Goal: Task Accomplishment & Management: Manage account settings

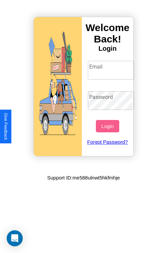
click at [112, 70] on input "Email" at bounding box center [111, 70] width 46 height 19
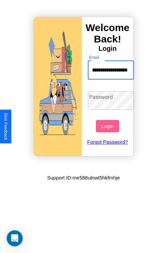
scroll to position [0, 25]
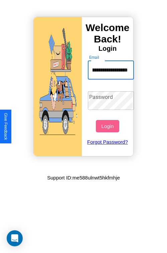
type input "**********"
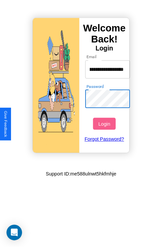
scroll to position [0, 0]
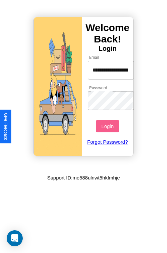
click at [108, 126] on button "Login" at bounding box center [107, 126] width 23 height 12
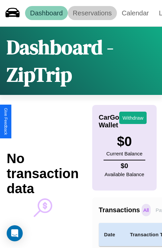
click at [92, 13] on link "Reservations" at bounding box center [92, 13] width 49 height 14
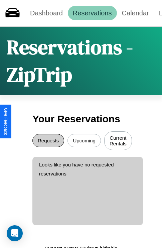
click at [48, 141] on button "Requests" at bounding box center [48, 140] width 32 height 13
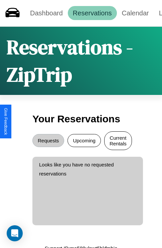
click at [118, 141] on button "Current Rentals" at bounding box center [118, 140] width 28 height 19
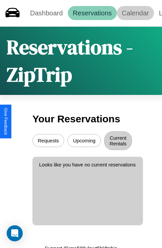
click at [135, 13] on link "Calendar" at bounding box center [135, 13] width 37 height 14
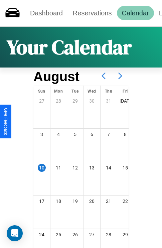
click at [120, 76] on icon at bounding box center [120, 76] width 17 height 17
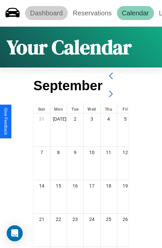
click at [46, 13] on link "Dashboard" at bounding box center [46, 13] width 43 height 14
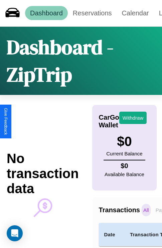
scroll to position [36, 56]
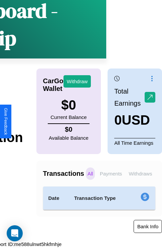
click at [148, 226] on button "Bank Info" at bounding box center [148, 226] width 28 height 13
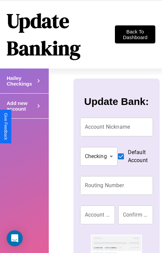
click at [24, 87] on h4 "Add new account" at bounding box center [21, 80] width 28 height 11
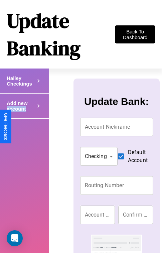
click at [24, 87] on h4 "Add new account" at bounding box center [21, 80] width 28 height 11
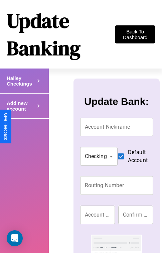
click at [38, 86] on icon at bounding box center [38, 81] width 7 height 10
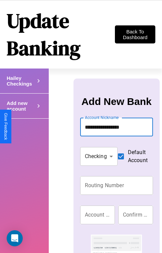
type input "**********"
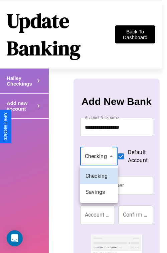
click at [99, 156] on div at bounding box center [83, 126] width 167 height 253
